Goal: Use online tool/utility

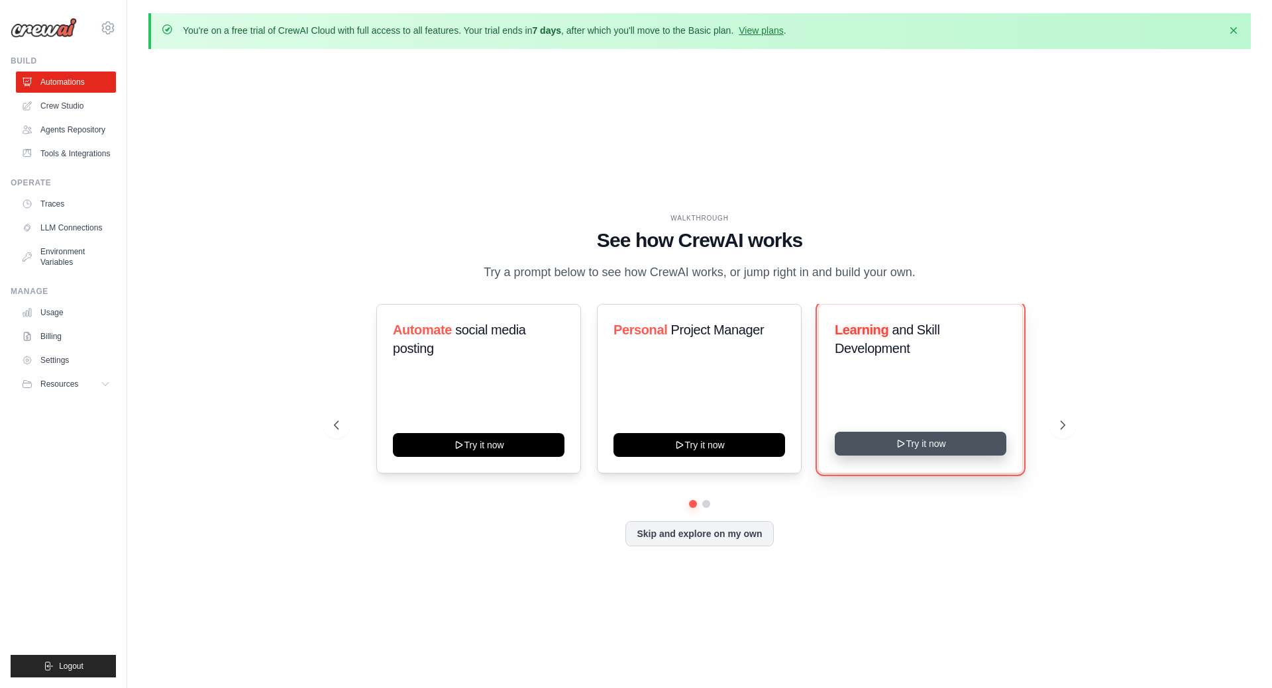
click at [894, 452] on button "Try it now" at bounding box center [921, 444] width 172 height 24
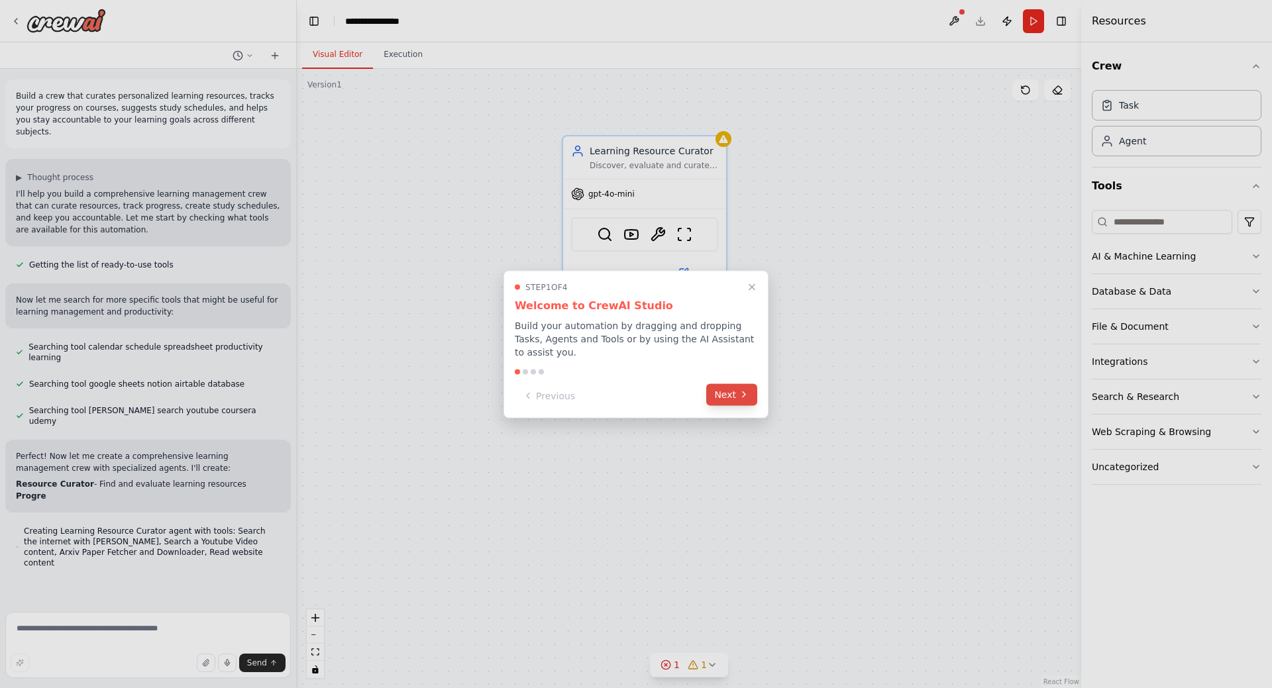
click at [732, 391] on button "Next" at bounding box center [731, 395] width 51 height 22
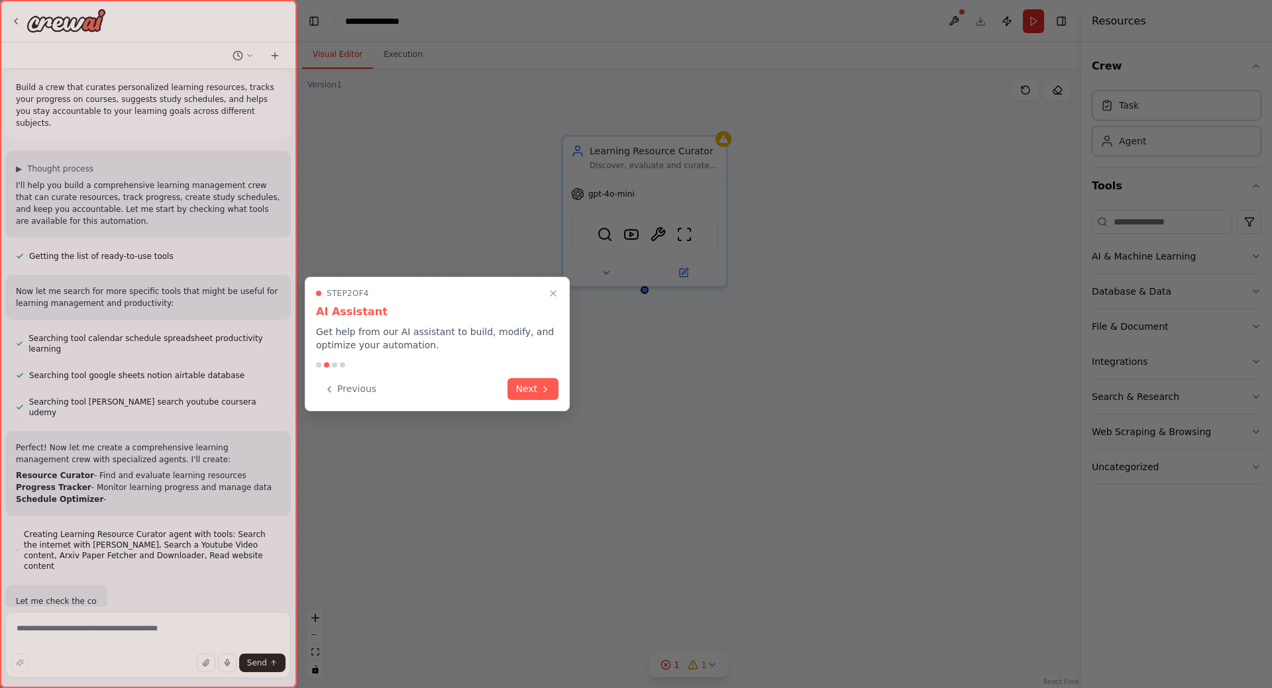
scroll to position [9, 0]
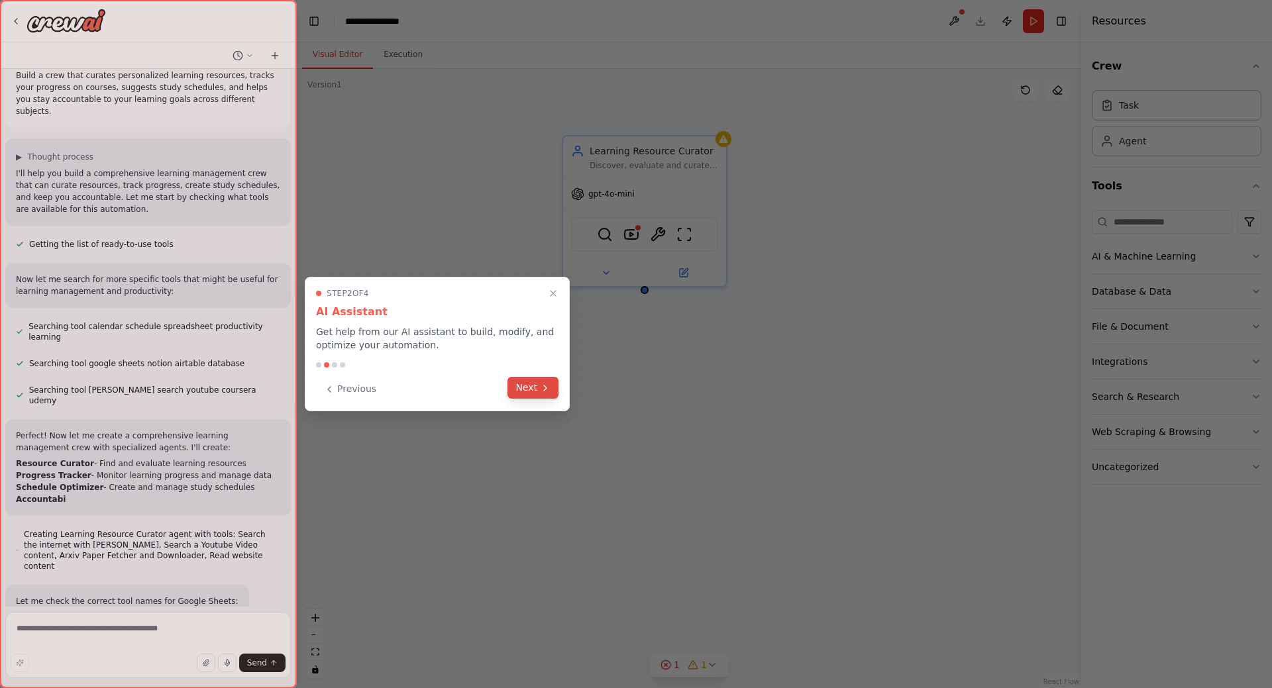
click at [534, 390] on button "Next" at bounding box center [533, 388] width 51 height 22
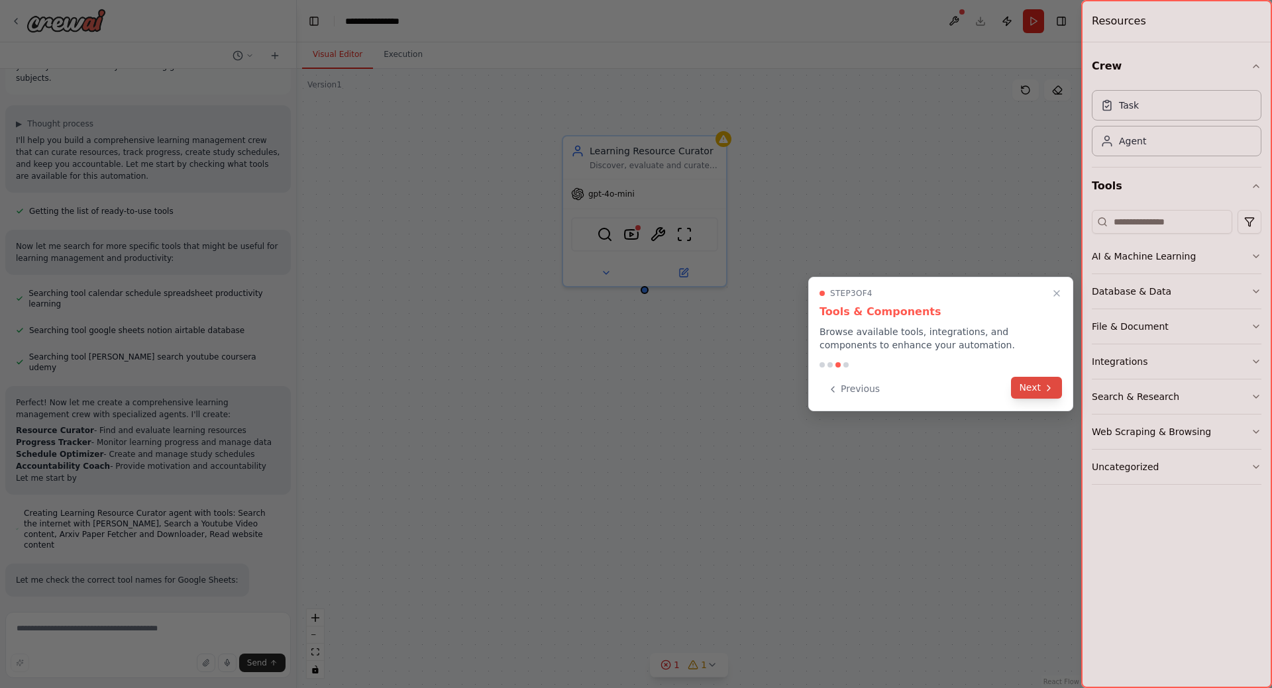
click at [1039, 394] on button "Next" at bounding box center [1036, 388] width 51 height 22
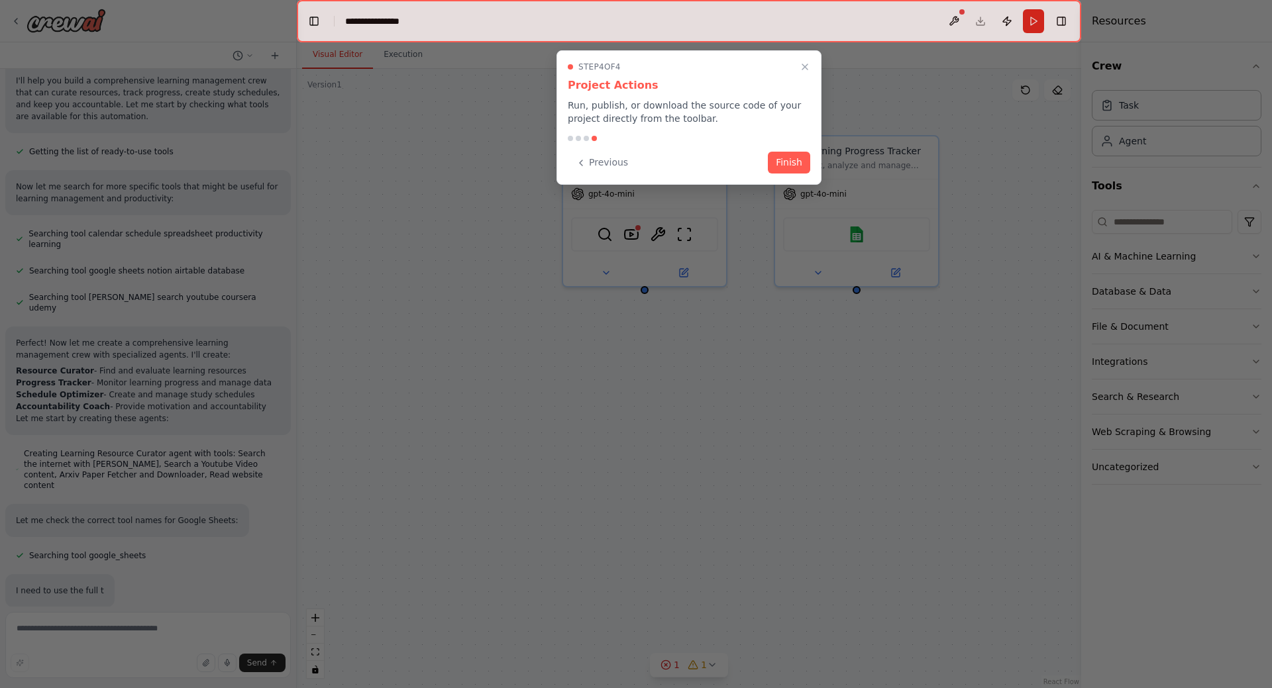
scroll to position [114, 0]
click at [794, 165] on button "Finish" at bounding box center [789, 161] width 42 height 22
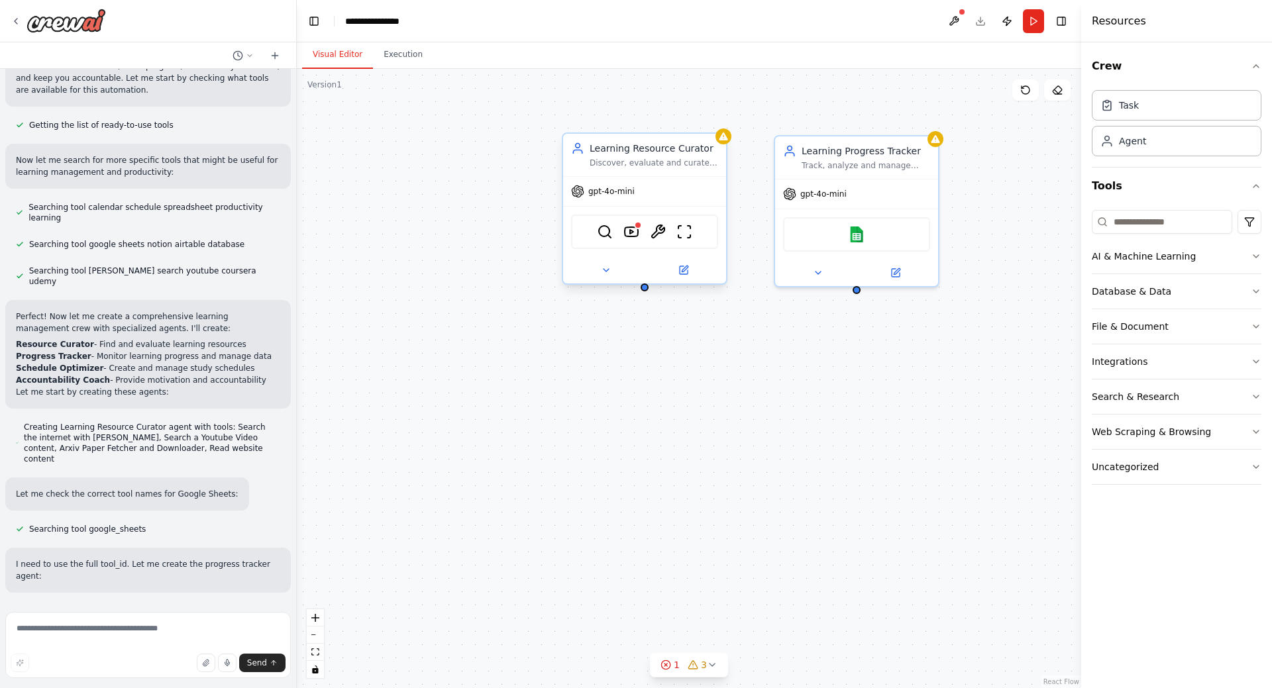
scroll to position [140, 0]
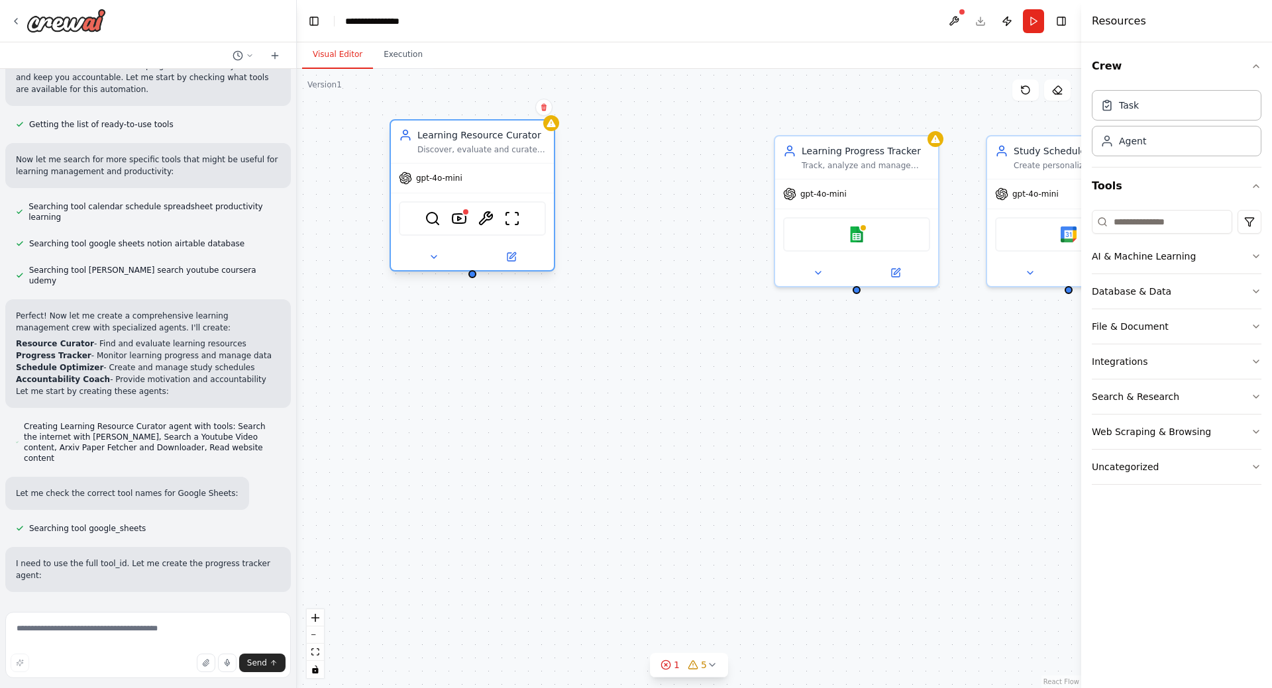
drag, startPoint x: 659, startPoint y: 146, endPoint x: 490, endPoint y: 135, distance: 169.4
click at [490, 135] on div "Learning Resource Curator" at bounding box center [481, 135] width 129 height 13
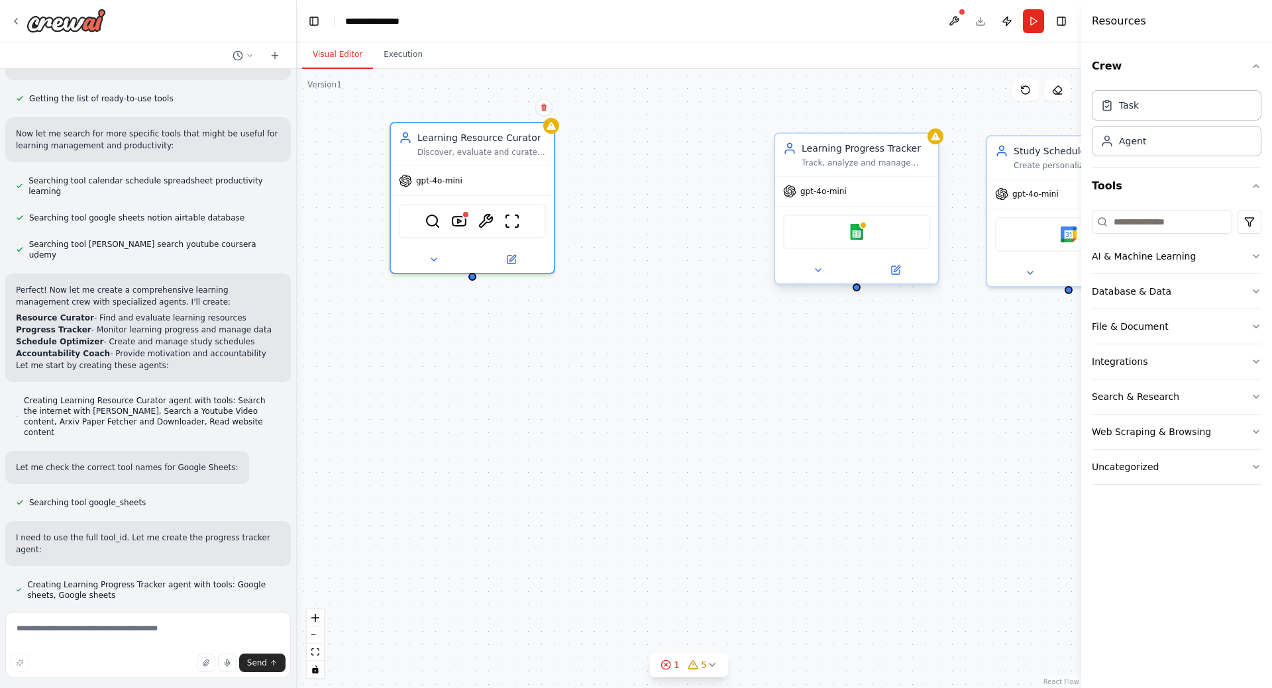
scroll to position [167, 0]
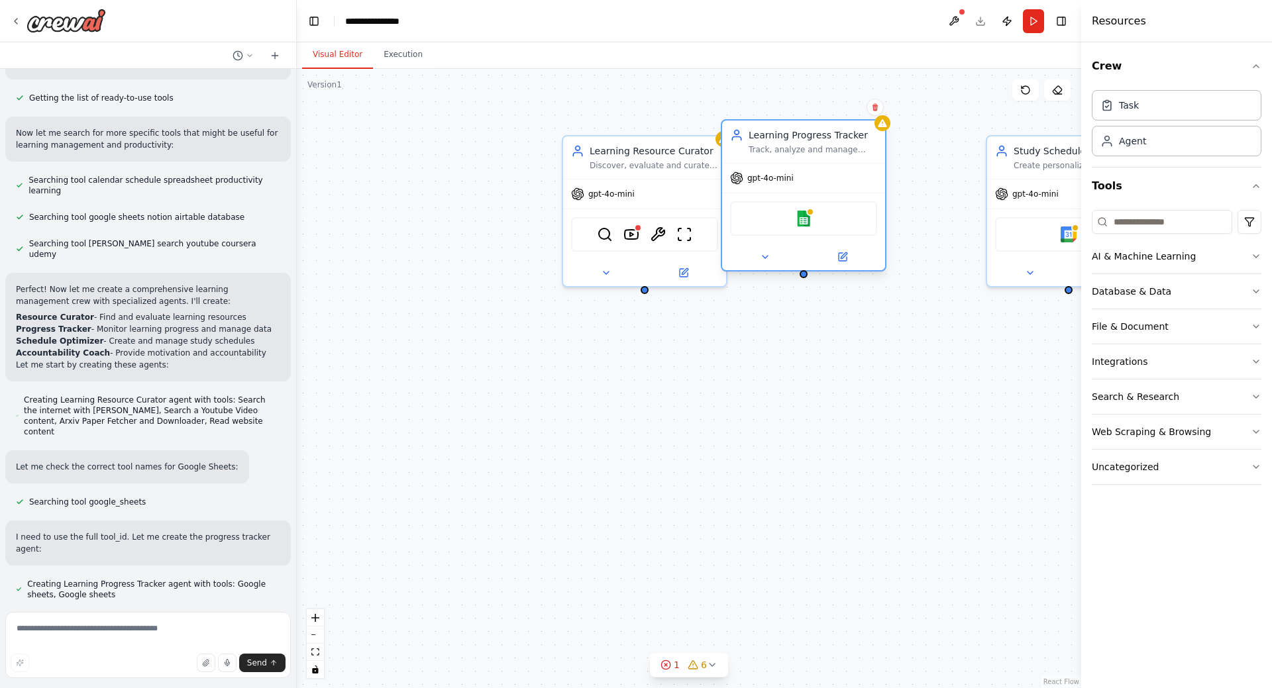
drag, startPoint x: 817, startPoint y: 156, endPoint x: 789, endPoint y: 146, distance: 30.4
click at [789, 146] on div "Learning Progress Tracker Track, analyze and manage learning progress for {subj…" at bounding box center [813, 142] width 129 height 27
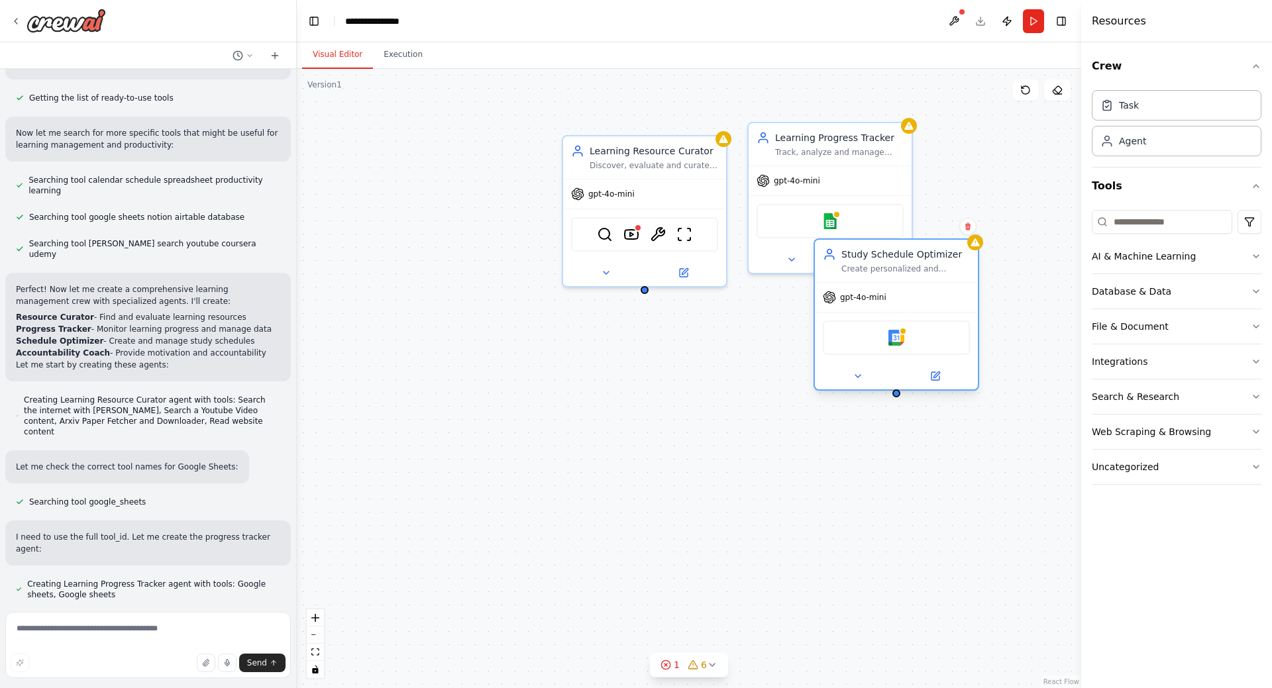
drag, startPoint x: 1050, startPoint y: 162, endPoint x: 869, endPoint y: 273, distance: 212.1
click at [869, 273] on div "Create personalized and optimized study schedules for {subject} based on the le…" at bounding box center [906, 269] width 129 height 11
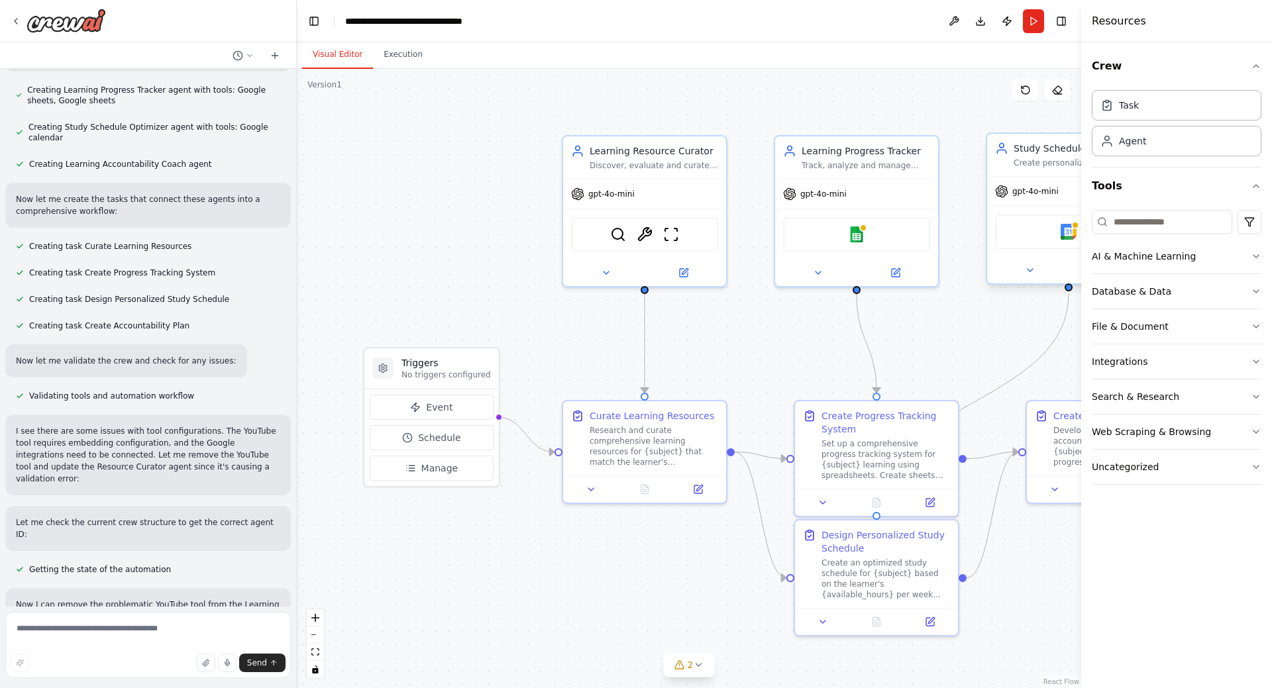
scroll to position [663, 0]
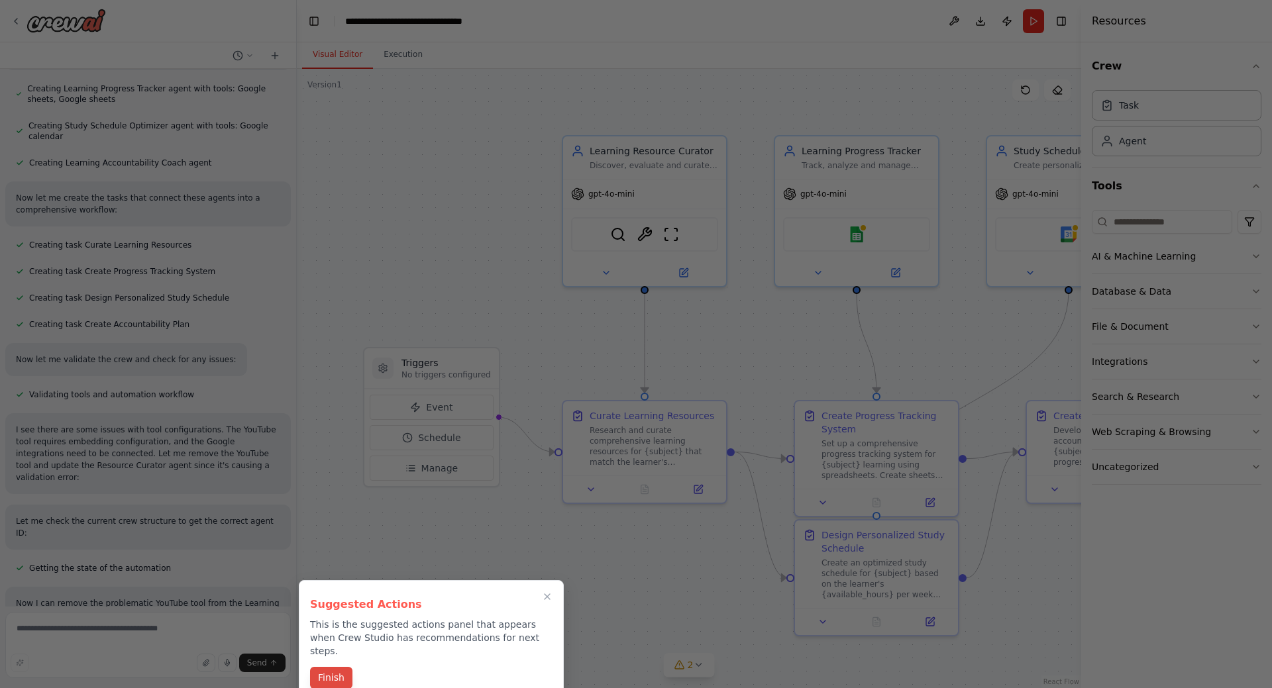
click at [333, 669] on button "Finish" at bounding box center [331, 678] width 42 height 22
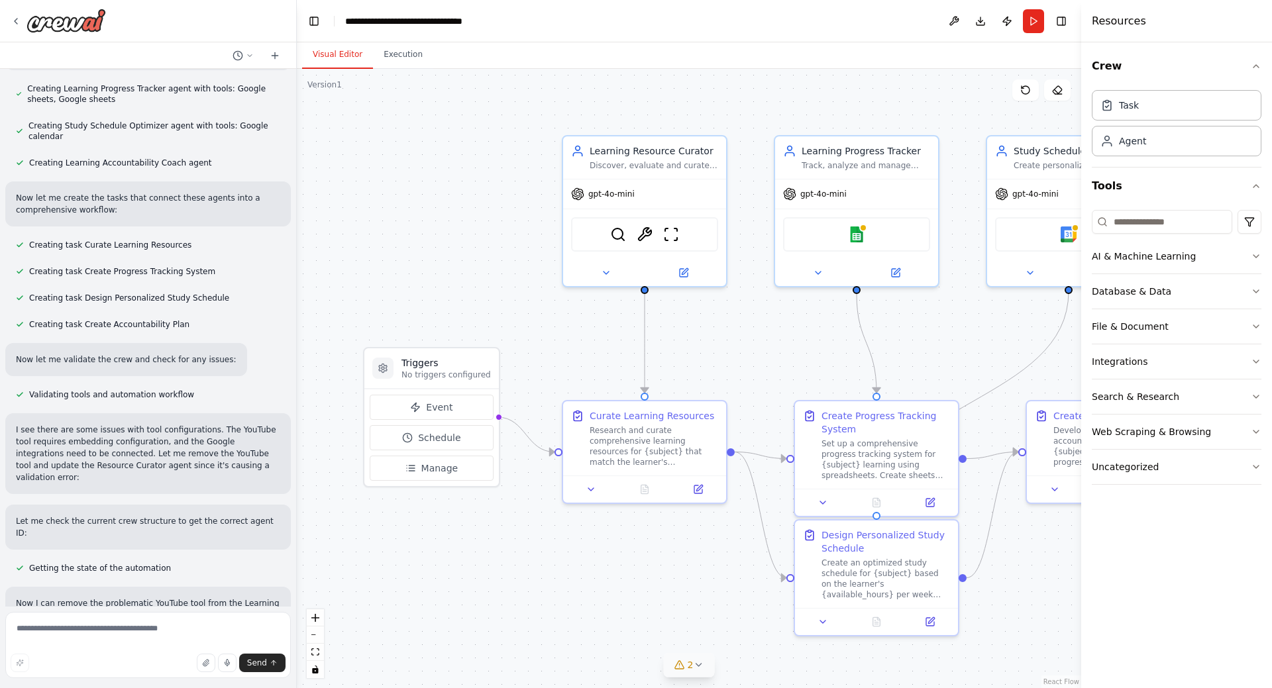
click at [703, 666] on icon at bounding box center [698, 665] width 11 height 11
click at [642, 570] on div ".deletable-edge-delete-btn { width: 20px; height: 20px; border: 0px solid #ffff…" at bounding box center [689, 379] width 785 height 620
